Goal: Information Seeking & Learning: Find specific page/section

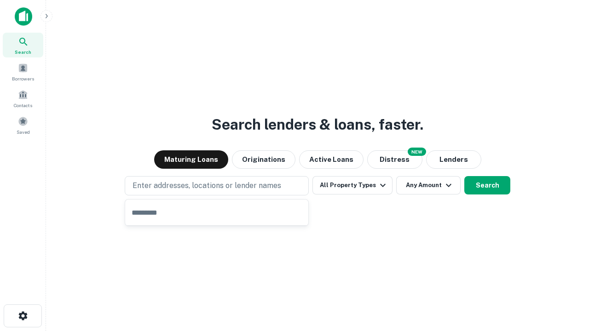
type input "**********"
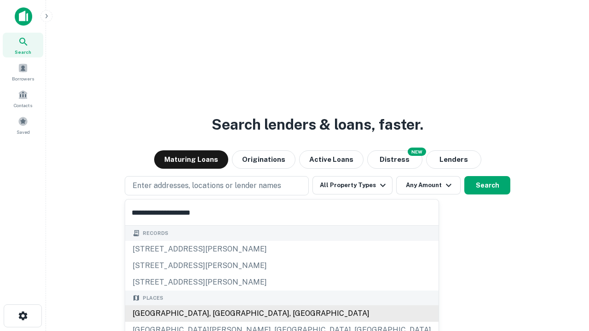
click at [220, 314] on div "Santa Monica, CA, USA" at bounding box center [281, 313] width 313 height 17
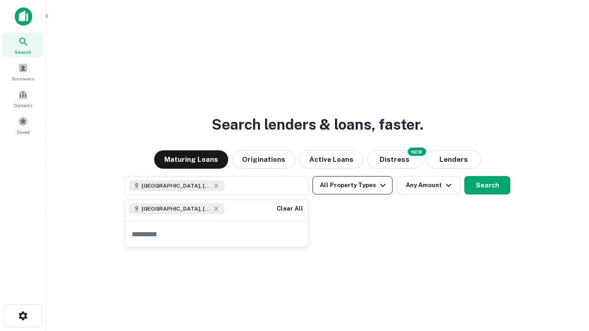
click at [352, 185] on button "All Property Types" at bounding box center [352, 185] width 80 height 18
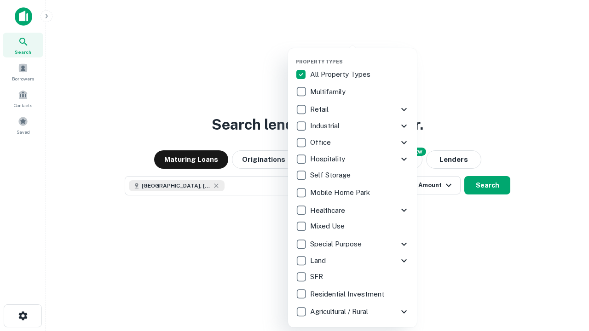
click at [360, 56] on button "button" at bounding box center [359, 56] width 129 height 0
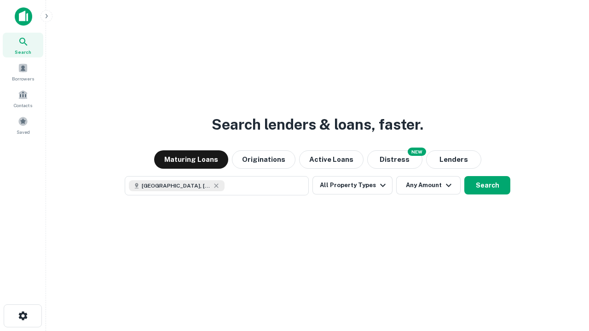
scroll to position [15, 0]
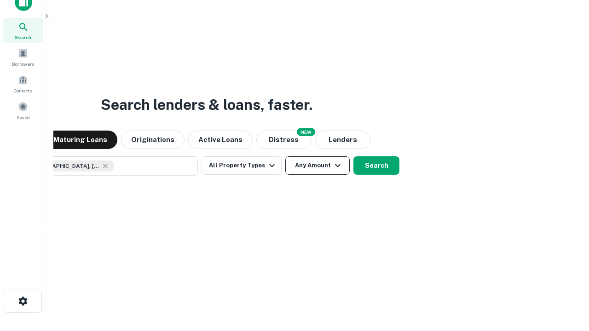
click at [285, 156] on button "Any Amount" at bounding box center [317, 165] width 64 height 18
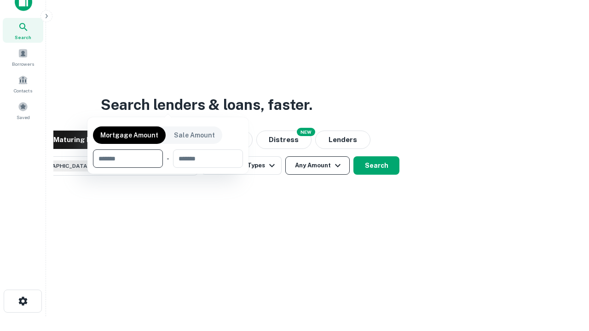
scroll to position [66, 260]
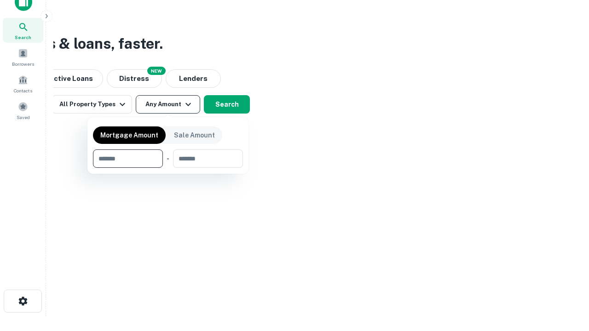
type input "*******"
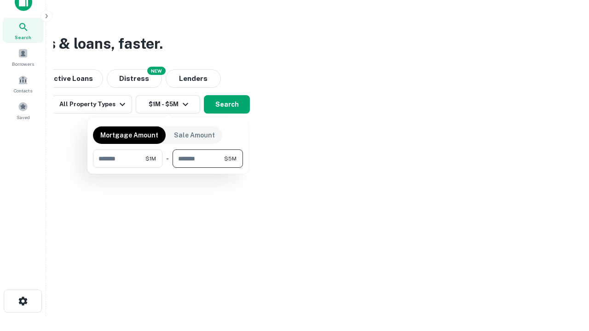
type input "*******"
click at [168, 168] on button "button" at bounding box center [168, 168] width 150 height 0
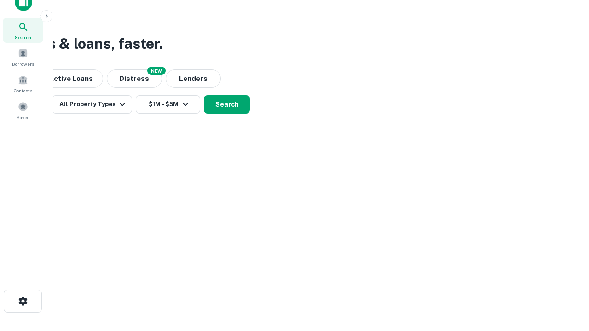
scroll to position [15, 0]
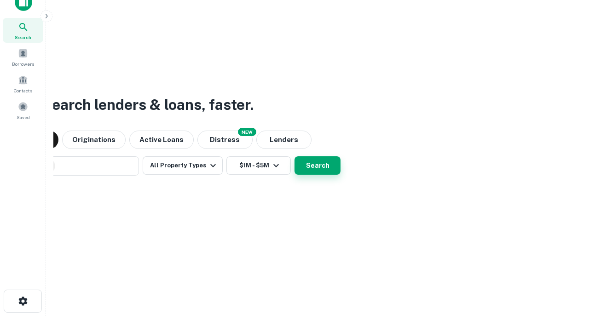
click at [294, 156] on button "Search" at bounding box center [317, 165] width 46 height 18
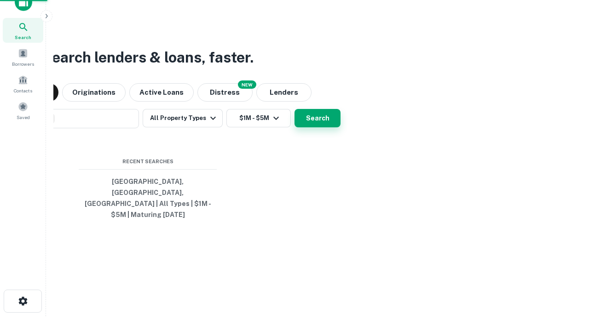
scroll to position [30, 260]
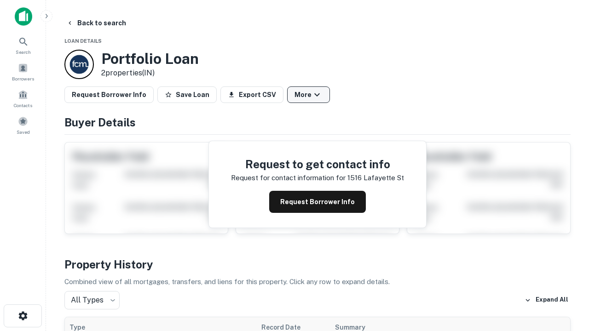
click at [308, 95] on button "More" at bounding box center [308, 94] width 43 height 17
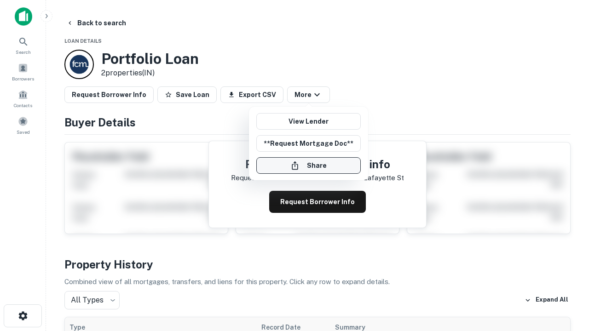
click at [308, 166] on button "Share" at bounding box center [308, 165] width 104 height 17
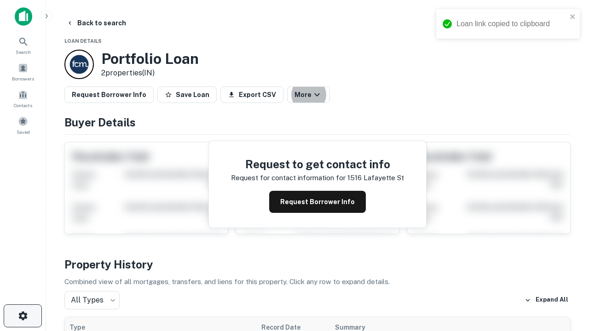
click at [23, 316] on icon "button" at bounding box center [22, 316] width 11 height 11
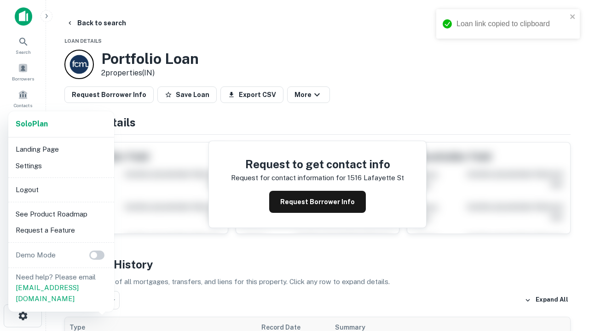
click at [61, 190] on li "Logout" at bounding box center [61, 190] width 98 height 17
